Goal: Communication & Community: Answer question/provide support

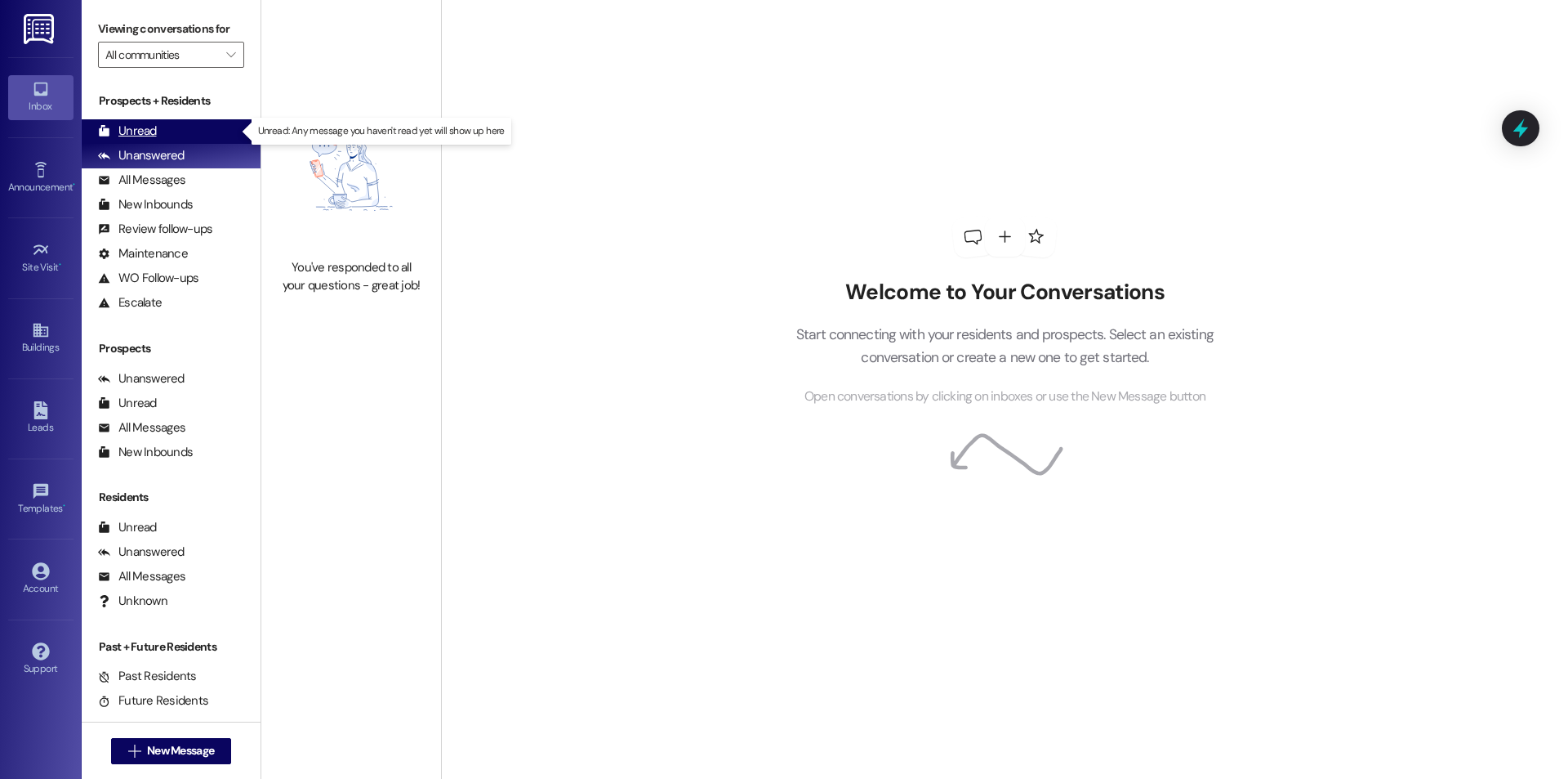
click at [130, 136] on div "Unread" at bounding box center [127, 131] width 59 height 17
